Goal: Task Accomplishment & Management: Use online tool/utility

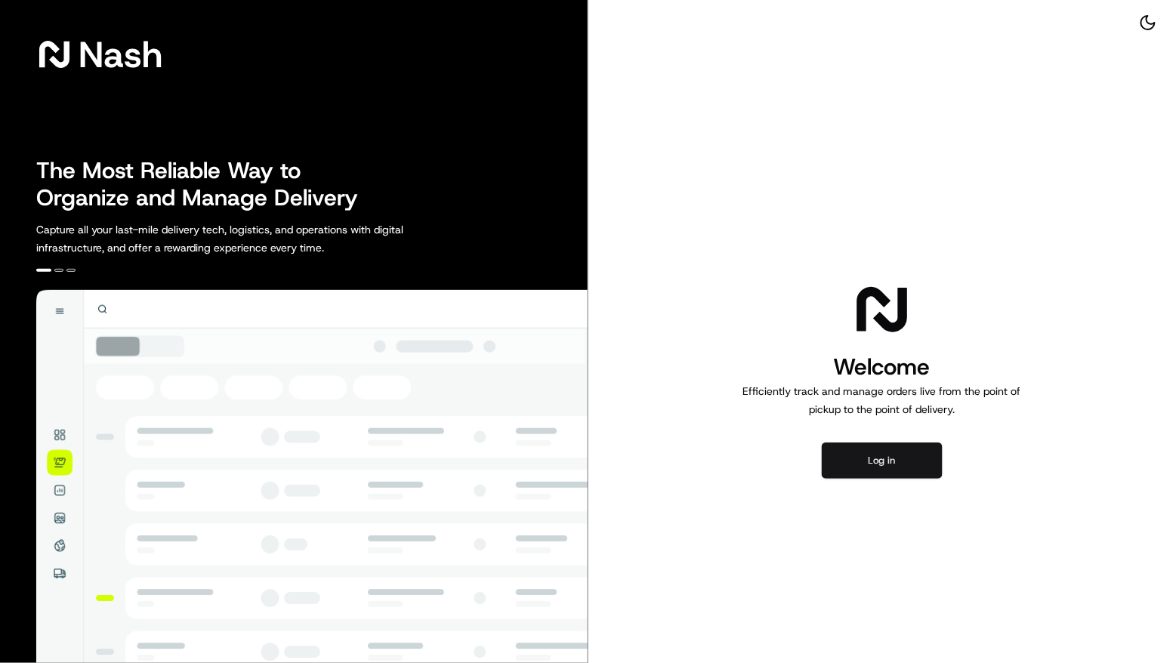
click at [872, 459] on button "Log in" at bounding box center [882, 461] width 121 height 36
